Goal: Transaction & Acquisition: Purchase product/service

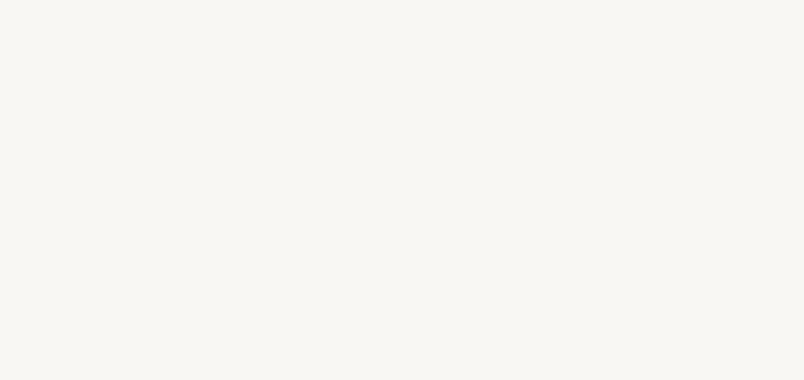
select select "JP"
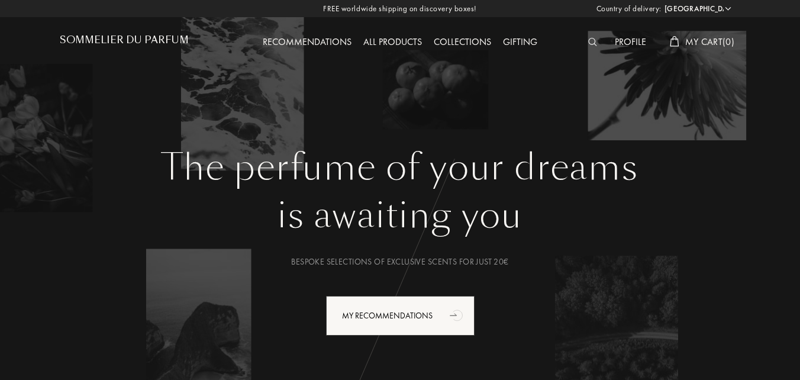
click at [695, 40] on span "My Cart ( 0 )" at bounding box center [709, 42] width 49 height 12
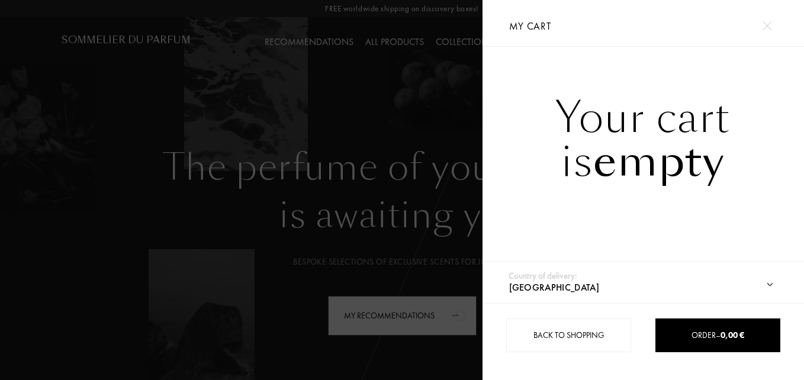
click at [767, 27] on img at bounding box center [766, 25] width 9 height 9
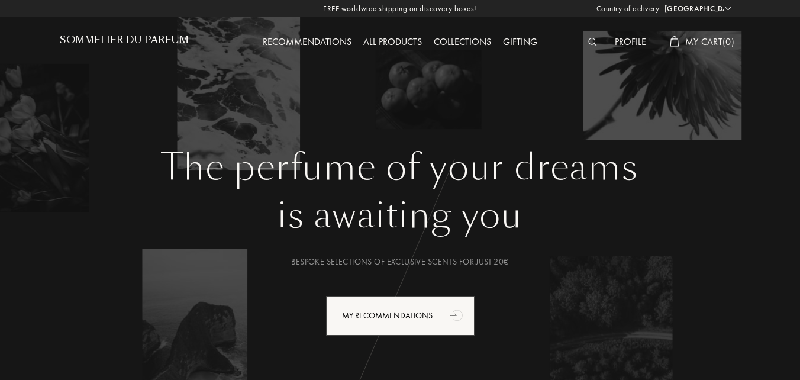
click at [588, 41] on img at bounding box center [592, 42] width 9 height 8
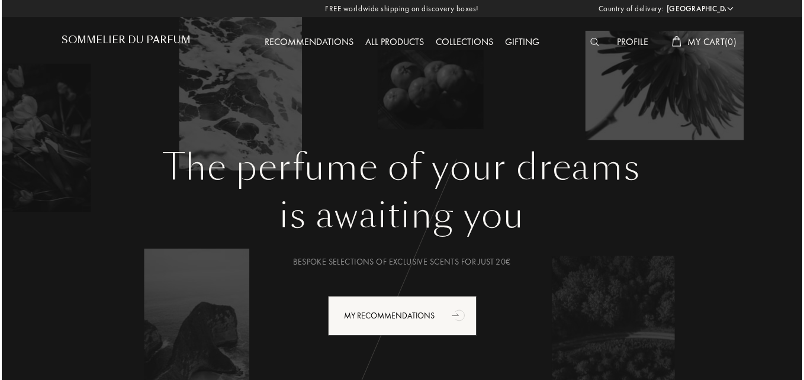
scroll to position [1, 0]
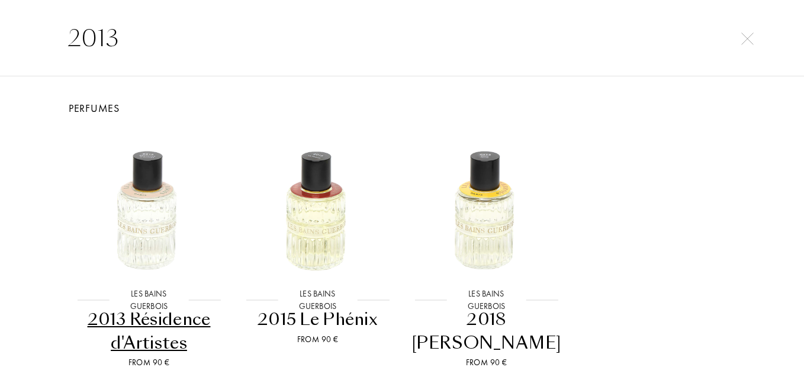
type input "2013"
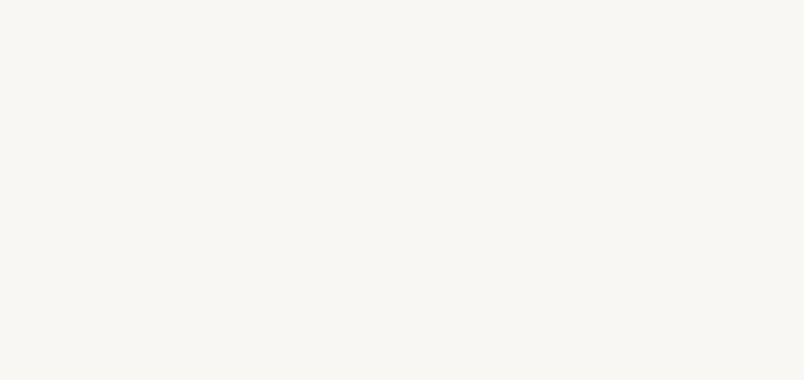
select select "JP"
click at [149, 0] on html "Country of delivery: [GEOGRAPHIC_DATA] [GEOGRAPHIC_DATA] [GEOGRAPHIC_DATA] [GEO…" at bounding box center [402, 0] width 804 height 0
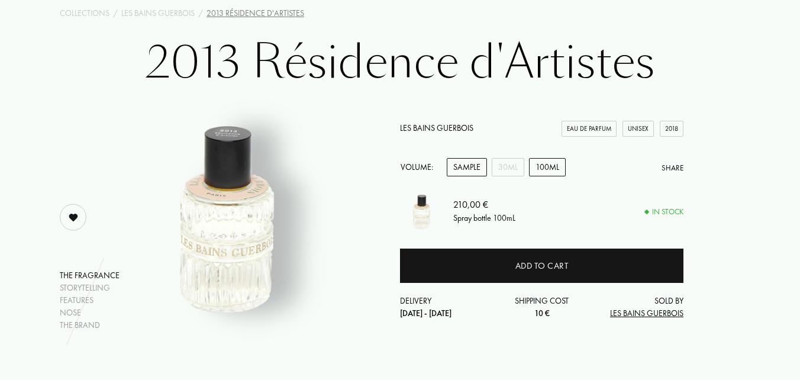
click at [470, 166] on div "Sample" at bounding box center [467, 167] width 40 height 18
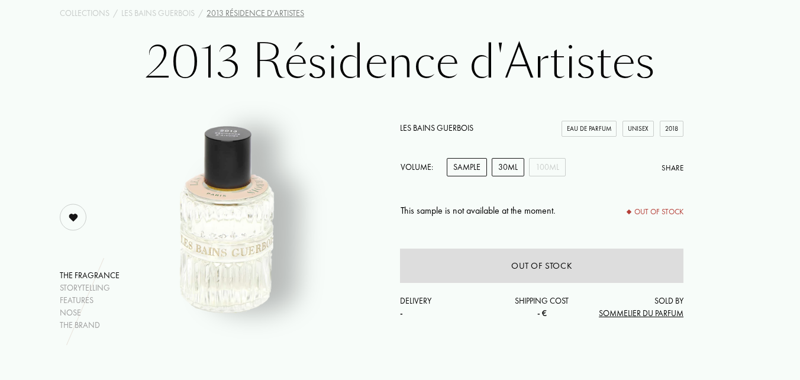
click at [502, 171] on div "30mL" at bounding box center [508, 167] width 33 height 18
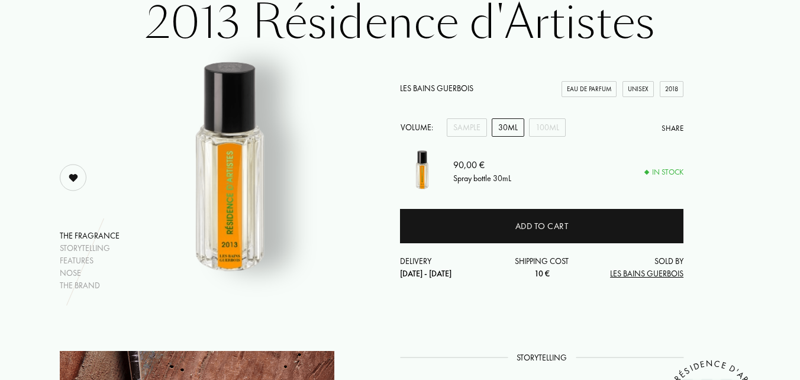
scroll to position [118, 0]
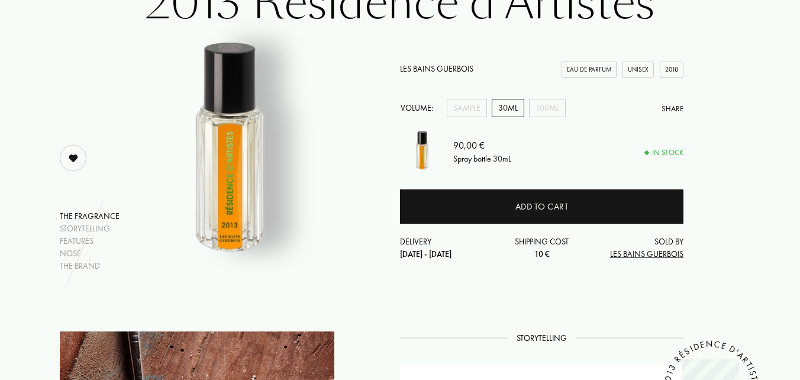
click at [474, 256] on div "Delivery 27th Aug - 7th Sep" at bounding box center [447, 248] width 95 height 25
drag, startPoint x: 472, startPoint y: 253, endPoint x: 401, endPoint y: 261, distance: 71.4
click at [401, 261] on div "Les Bains Guerbois Eau de Parfum Unisex 2018 Volume: Sample 30mL 100mL Share 90…" at bounding box center [542, 158] width 284 height 228
drag, startPoint x: 401, startPoint y: 261, endPoint x: 400, endPoint y: 294, distance: 33.2
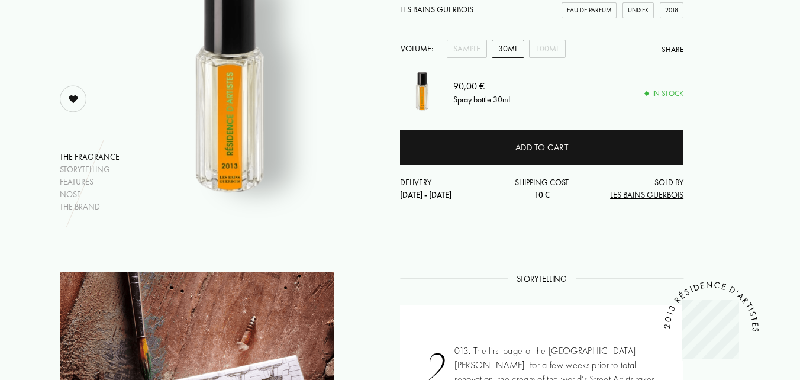
scroll to position [0, 0]
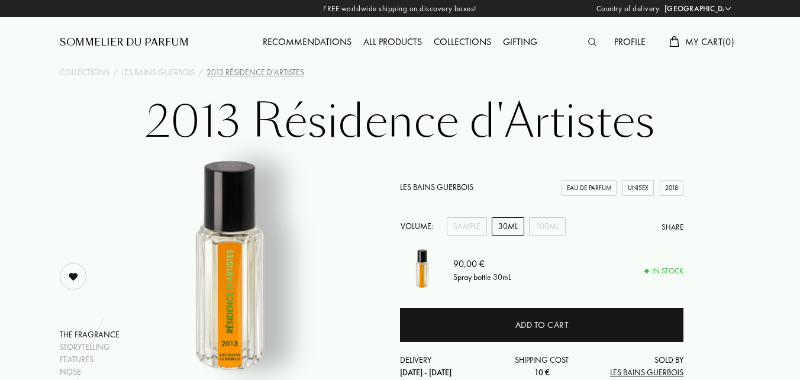
click at [633, 44] on div "Profile" at bounding box center [629, 42] width 43 height 15
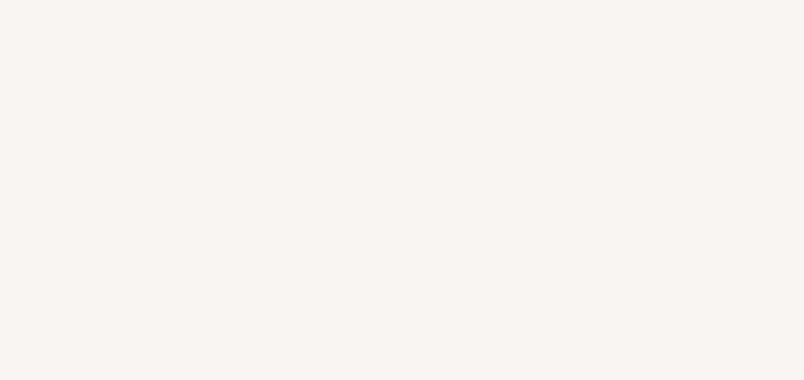
select select "JP"
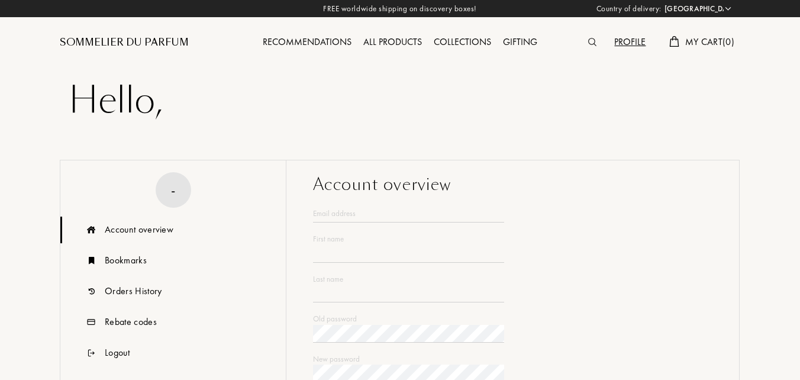
type input "Mika"
type input "Inoue"
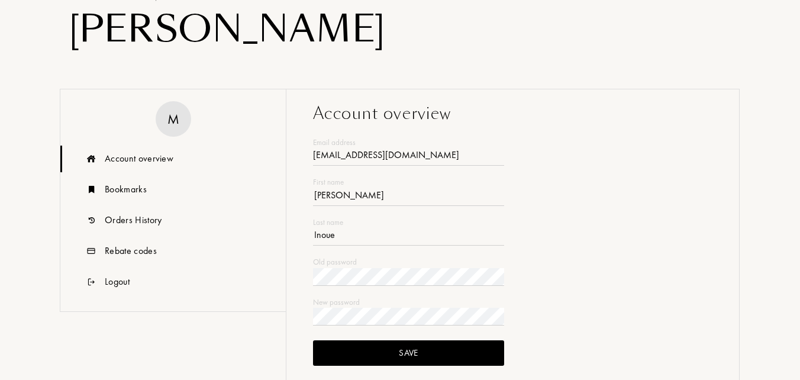
scroll to position [178, 0]
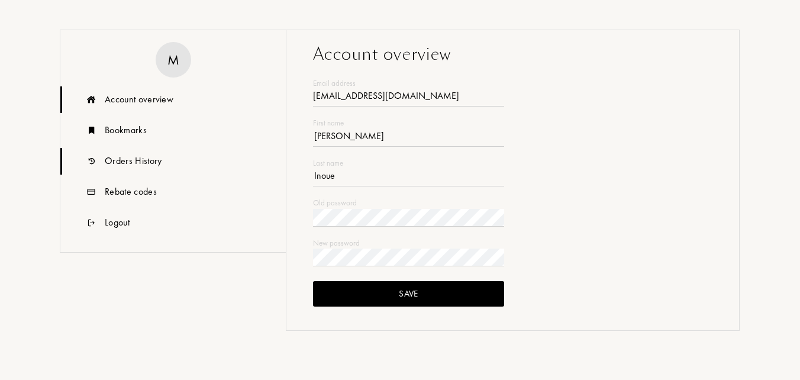
type input "koyumi@ca2.so-net.ne.jp"
click at [154, 165] on div "Orders History" at bounding box center [133, 161] width 57 height 14
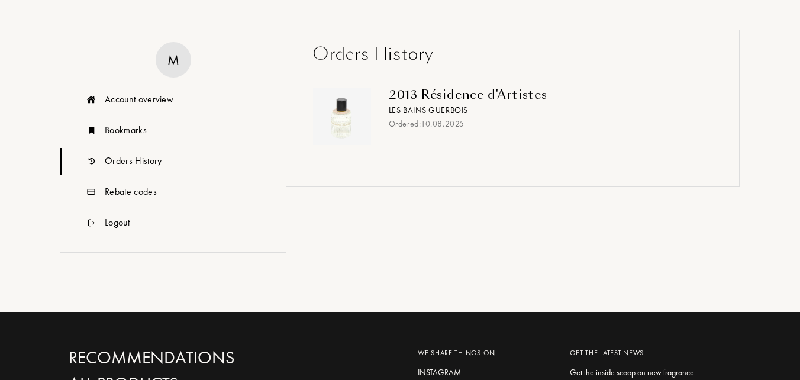
click at [452, 102] on div "2013 Résidence d'Artistes" at bounding box center [546, 95] width 315 height 14
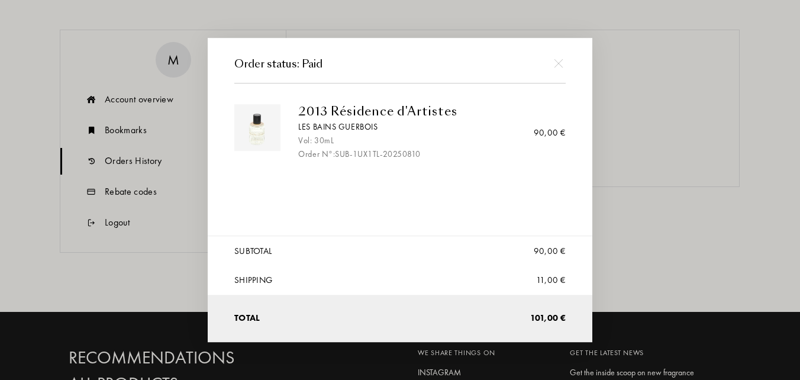
scroll to position [296, 0]
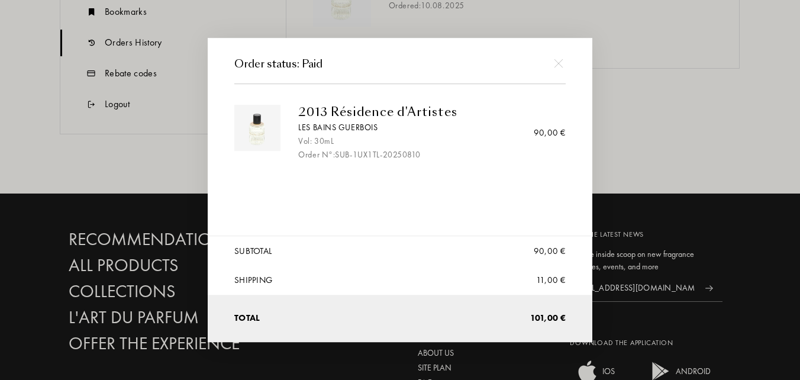
click at [644, 85] on div at bounding box center [402, 190] width 804 height 380
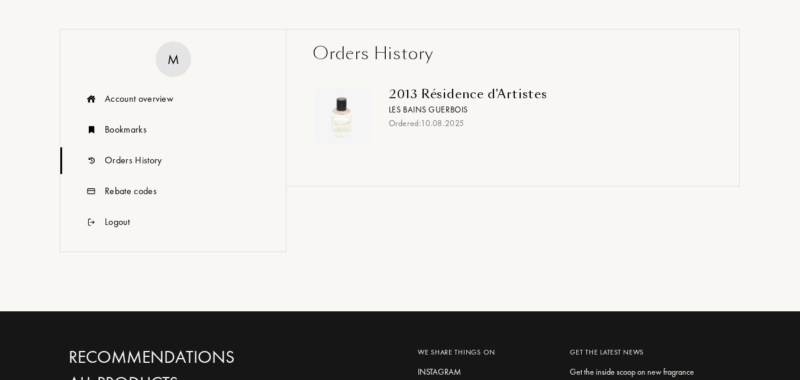
scroll to position [178, 0]
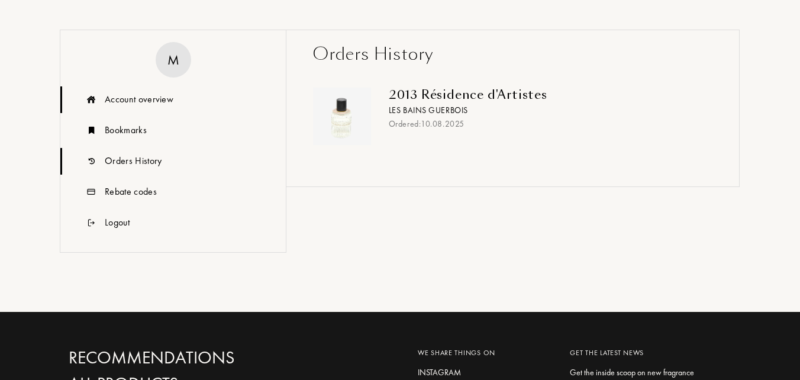
click at [139, 101] on div "Account overview" at bounding box center [139, 99] width 69 height 14
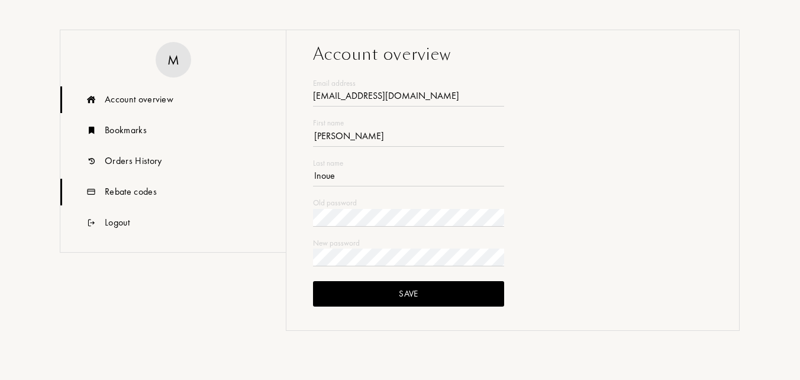
click at [129, 190] on div "Rebate codes" at bounding box center [131, 192] width 52 height 14
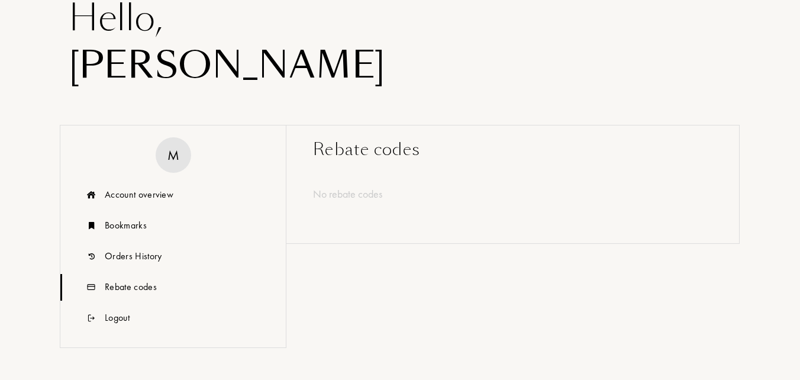
scroll to position [59, 0]
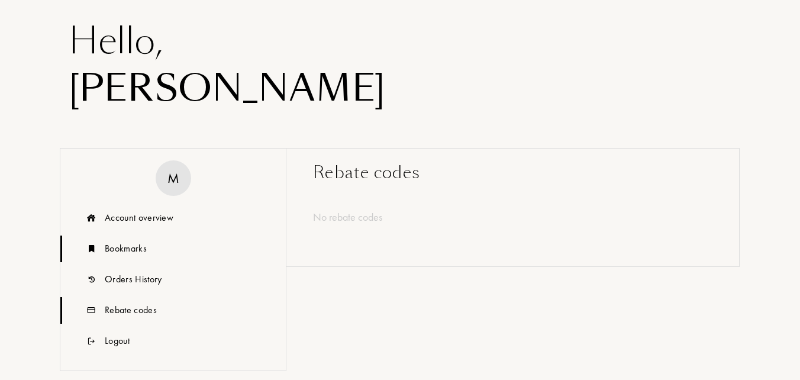
click at [124, 246] on div "Bookmarks" at bounding box center [126, 248] width 42 height 14
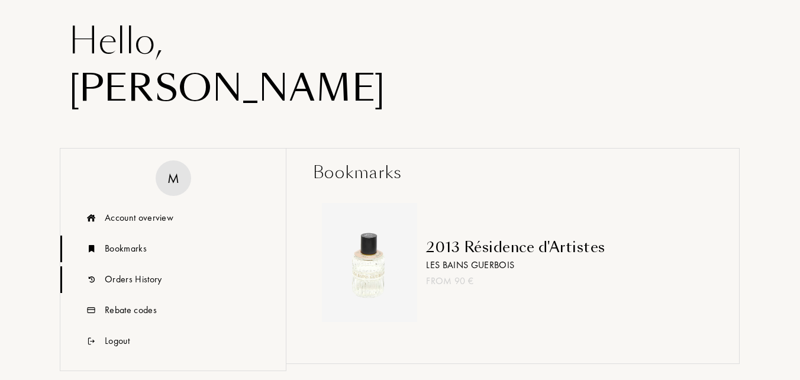
click at [140, 275] on div "Orders History" at bounding box center [133, 279] width 57 height 14
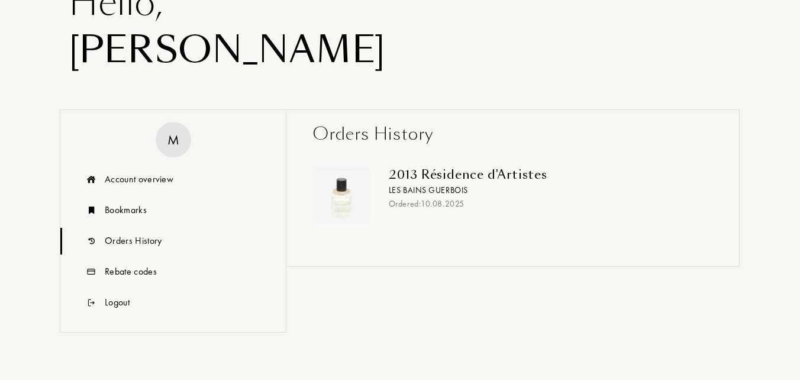
scroll to position [118, 0]
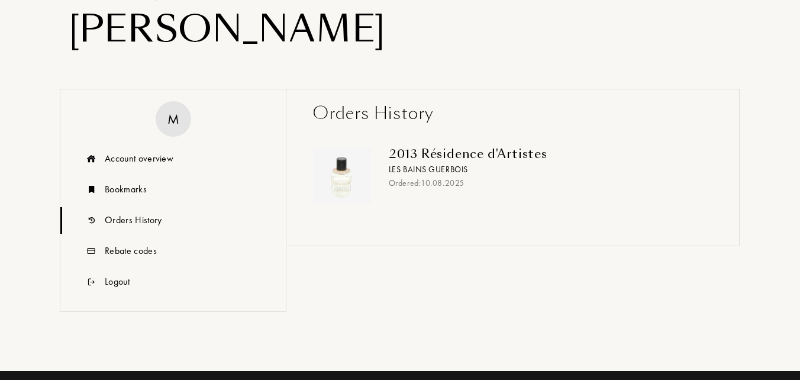
click at [453, 168] on div "Les Bains Guerbois" at bounding box center [546, 169] width 315 height 12
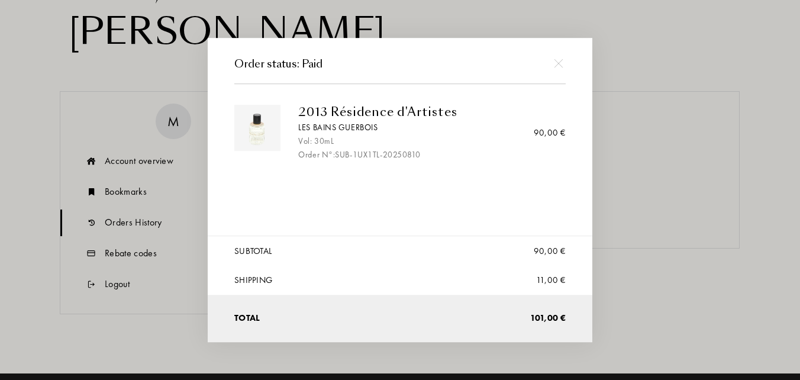
scroll to position [0, 0]
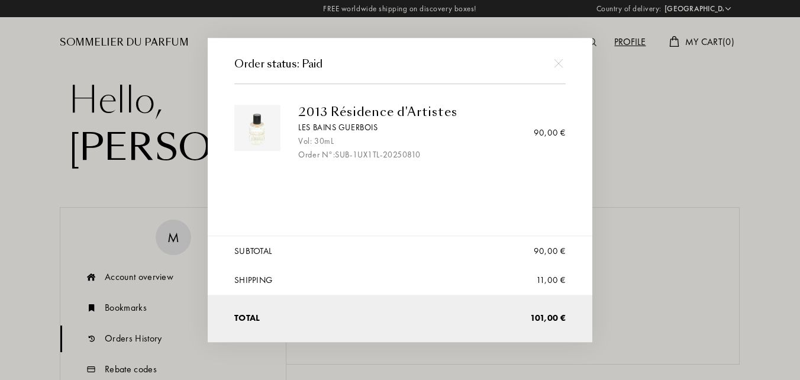
click at [560, 60] on img at bounding box center [558, 63] width 9 height 9
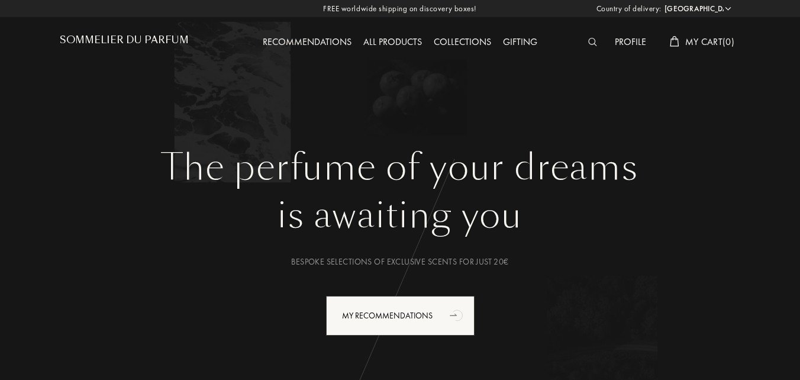
select select "JP"
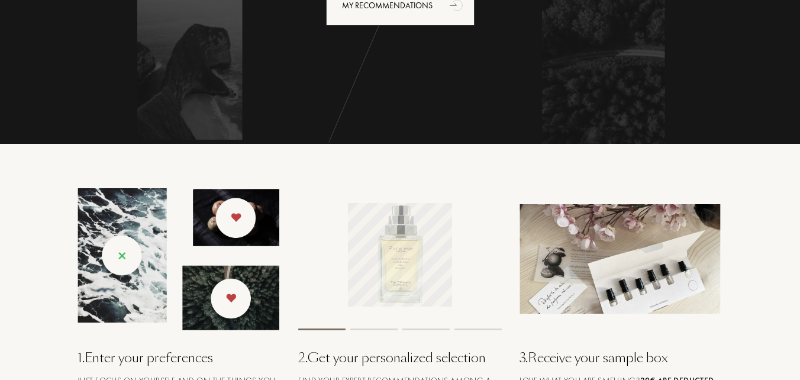
scroll to position [296, 0]
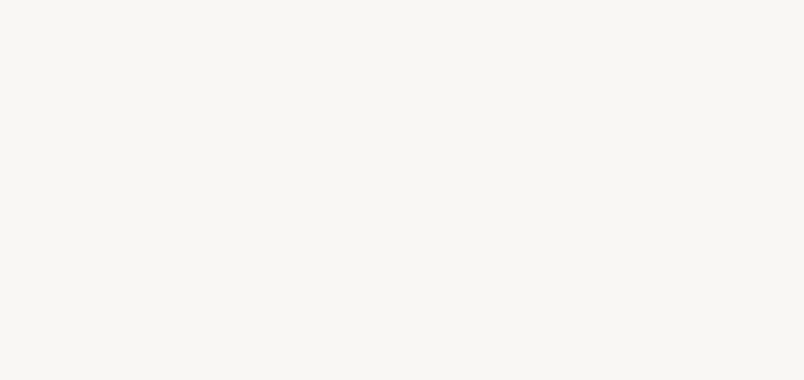
select select "JP"
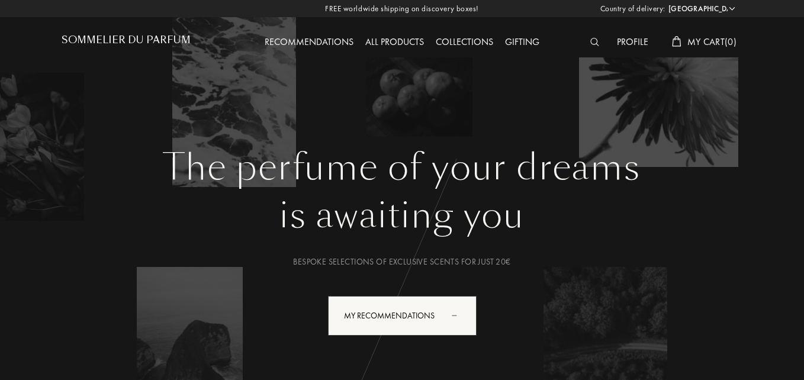
select select "JP"
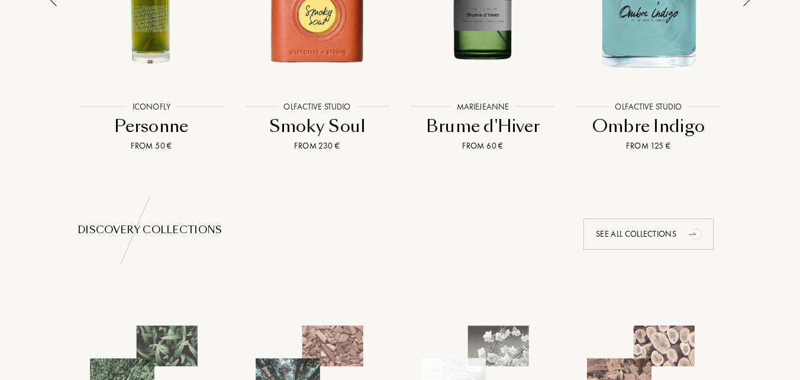
scroll to position [888, 0]
